Goal: Transaction & Acquisition: Purchase product/service

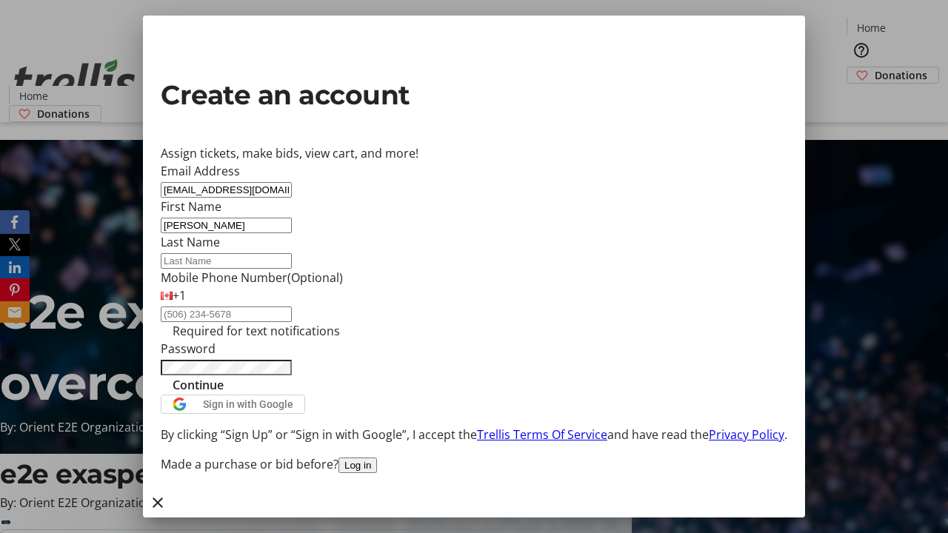
type input "[PERSON_NAME]"
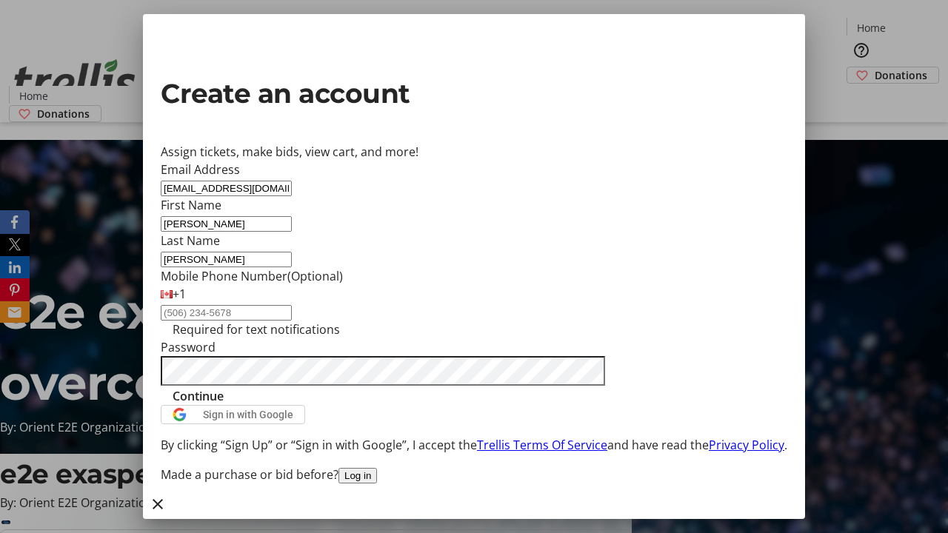
click at [224, 405] on span "Continue" at bounding box center [198, 396] width 51 height 18
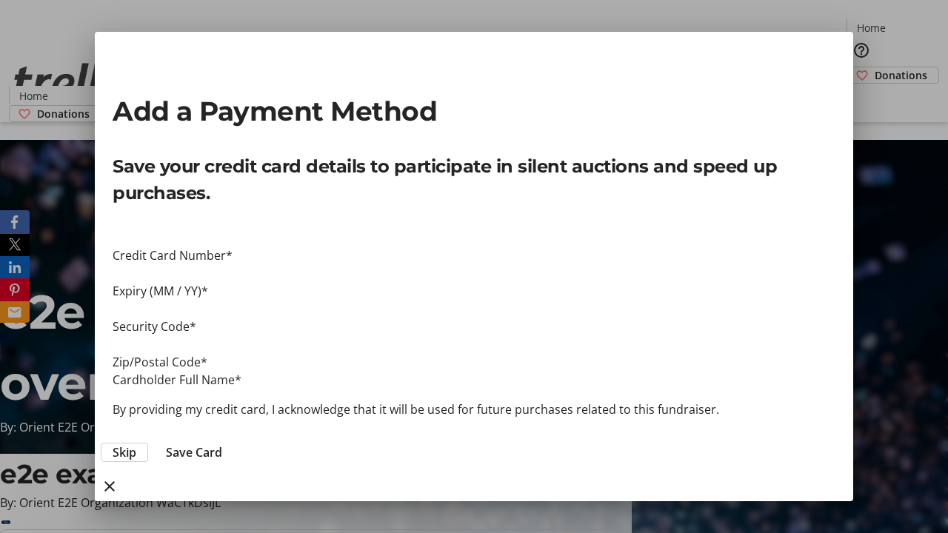
click at [136, 444] on span "Skip" at bounding box center [125, 453] width 24 height 18
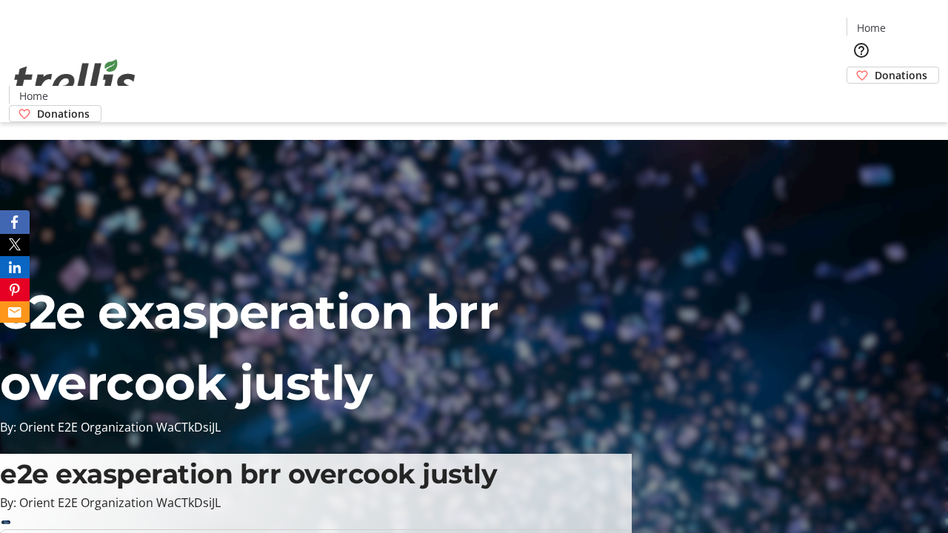
click at [874, 67] on span "Donations" at bounding box center [900, 75] width 53 height 16
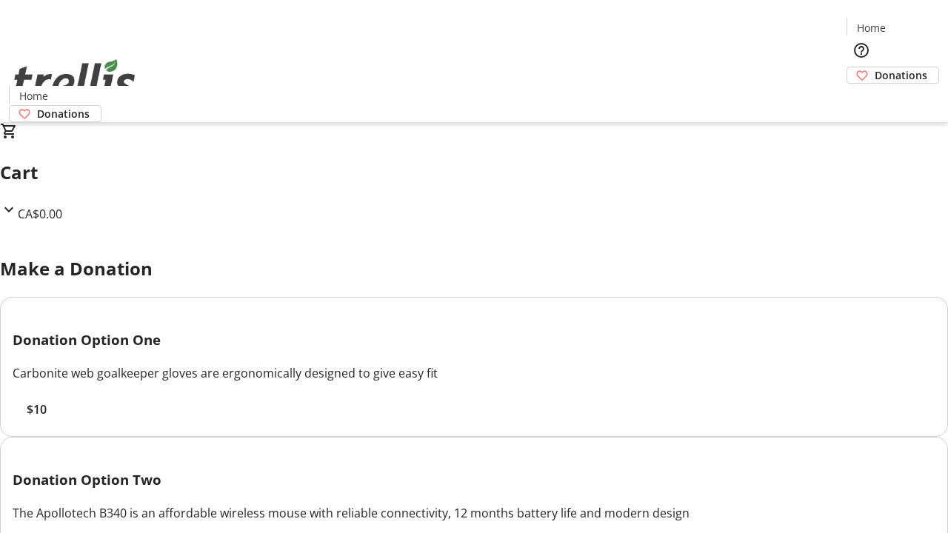
click at [47, 418] on span "$10" at bounding box center [37, 410] width 20 height 18
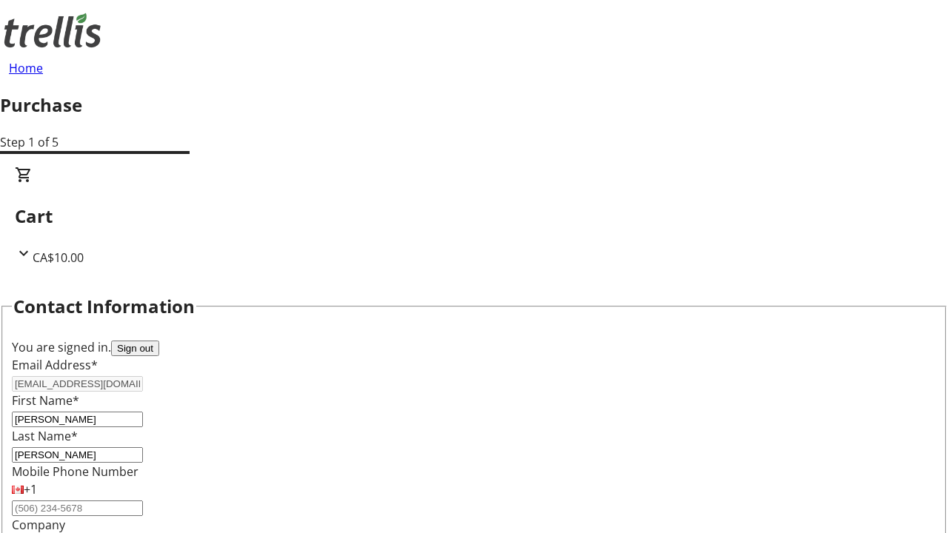
select select "BC"
select select "CA"
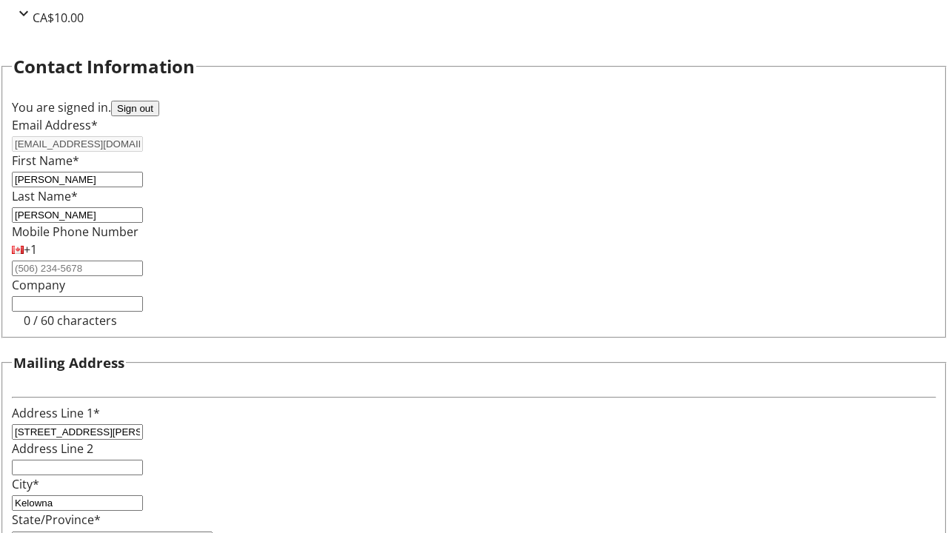
type input "V1Y 0C2"
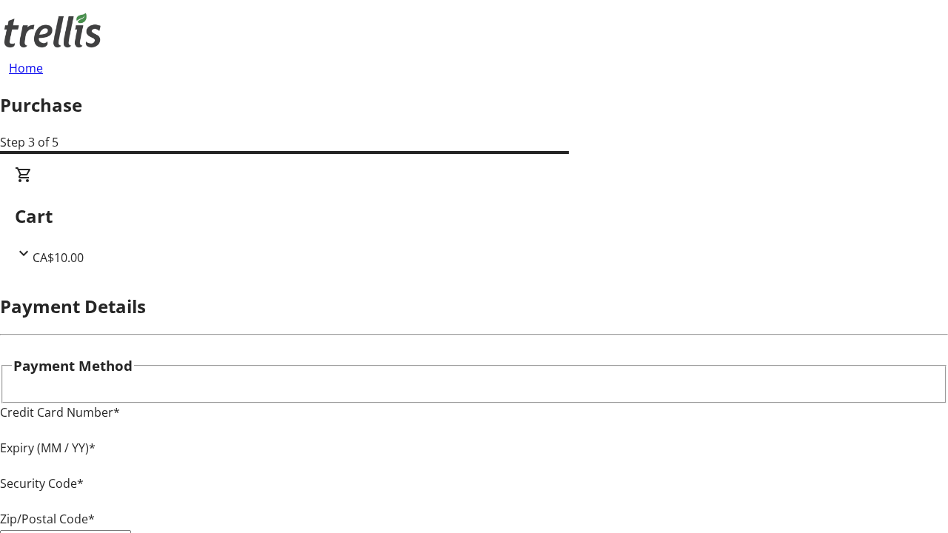
type input "V1Y 0C2"
